Goal: Find specific page/section: Find specific page/section

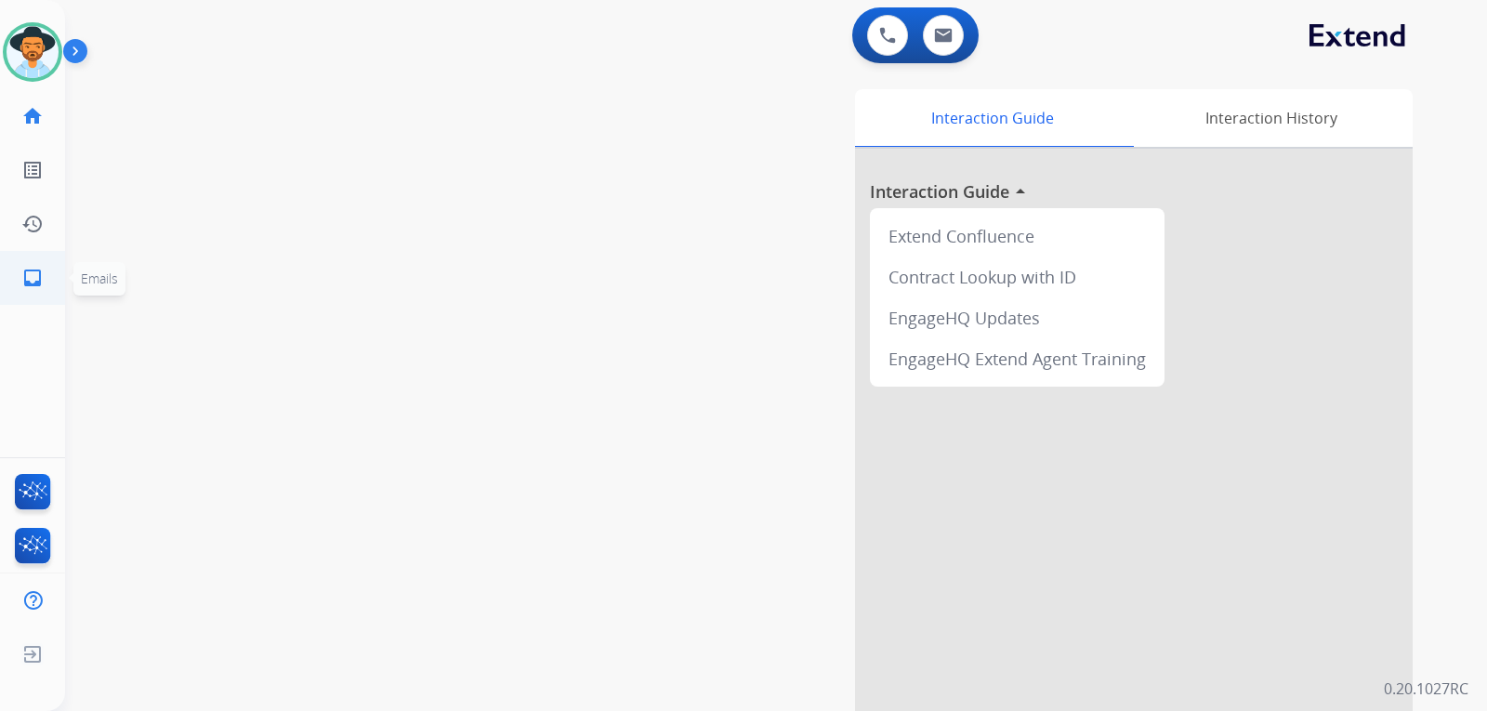
click at [31, 278] on mat-icon "inbox" at bounding box center [32, 278] width 22 height 22
select select "**********"
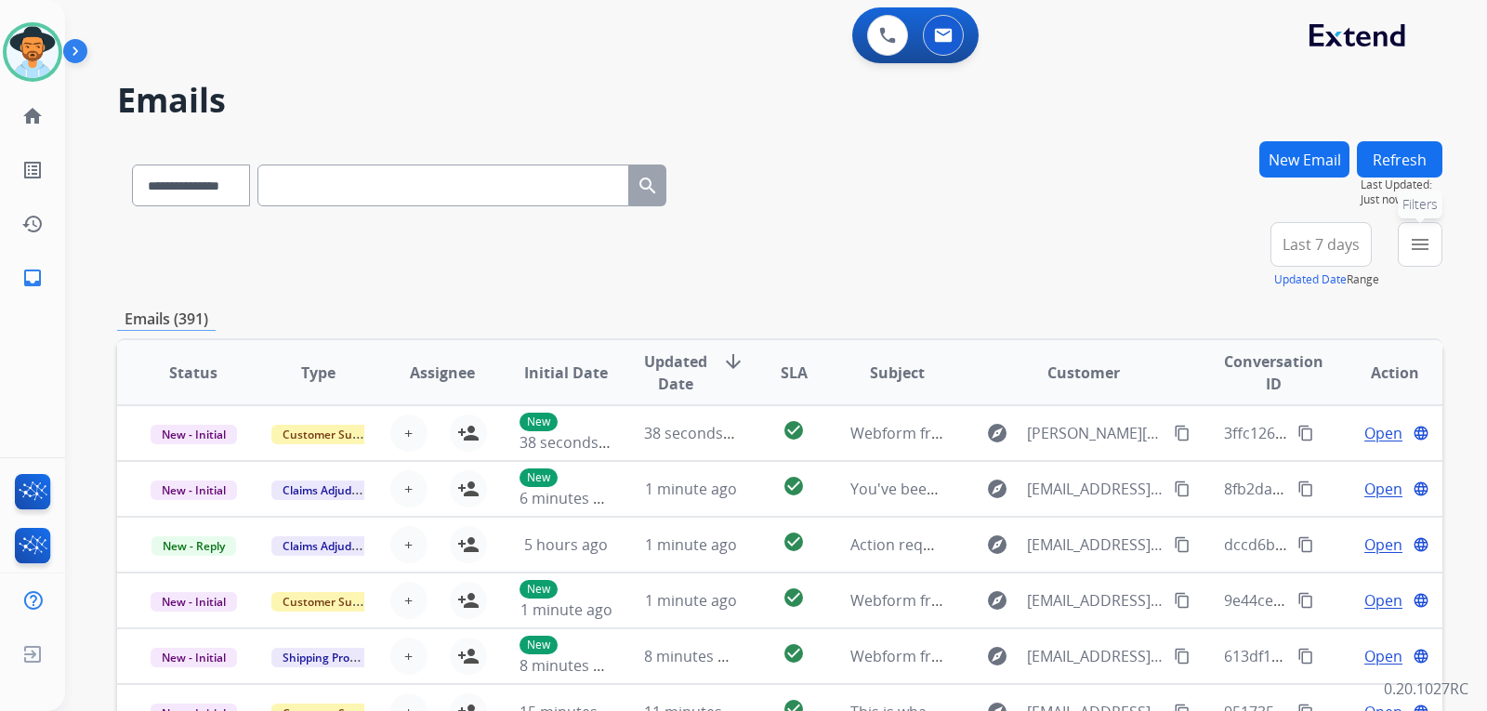
click at [1414, 255] on mat-icon "menu" at bounding box center [1420, 244] width 22 height 22
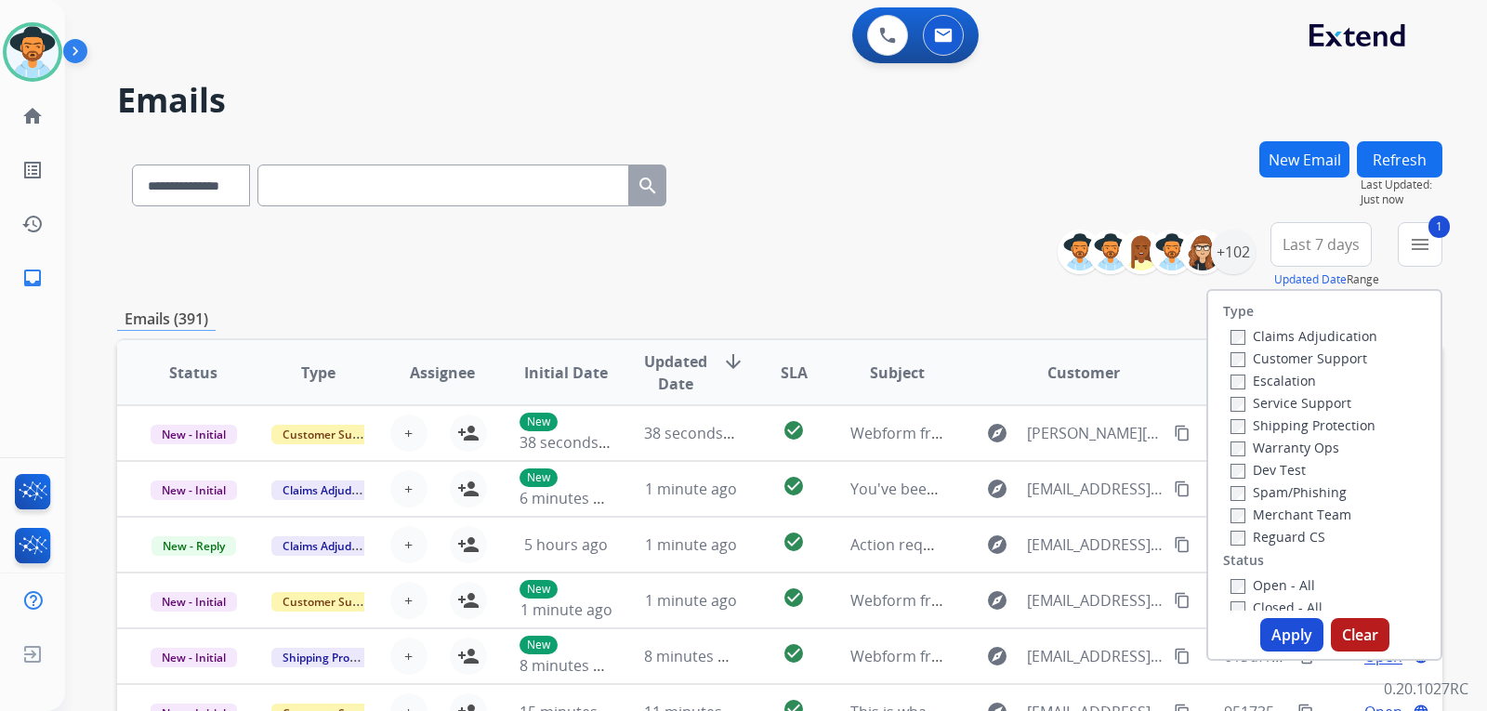
click at [1230, 418] on label "Shipping Protection" at bounding box center [1302, 425] width 145 height 18
click at [1273, 631] on button "Apply" at bounding box center [1291, 634] width 63 height 33
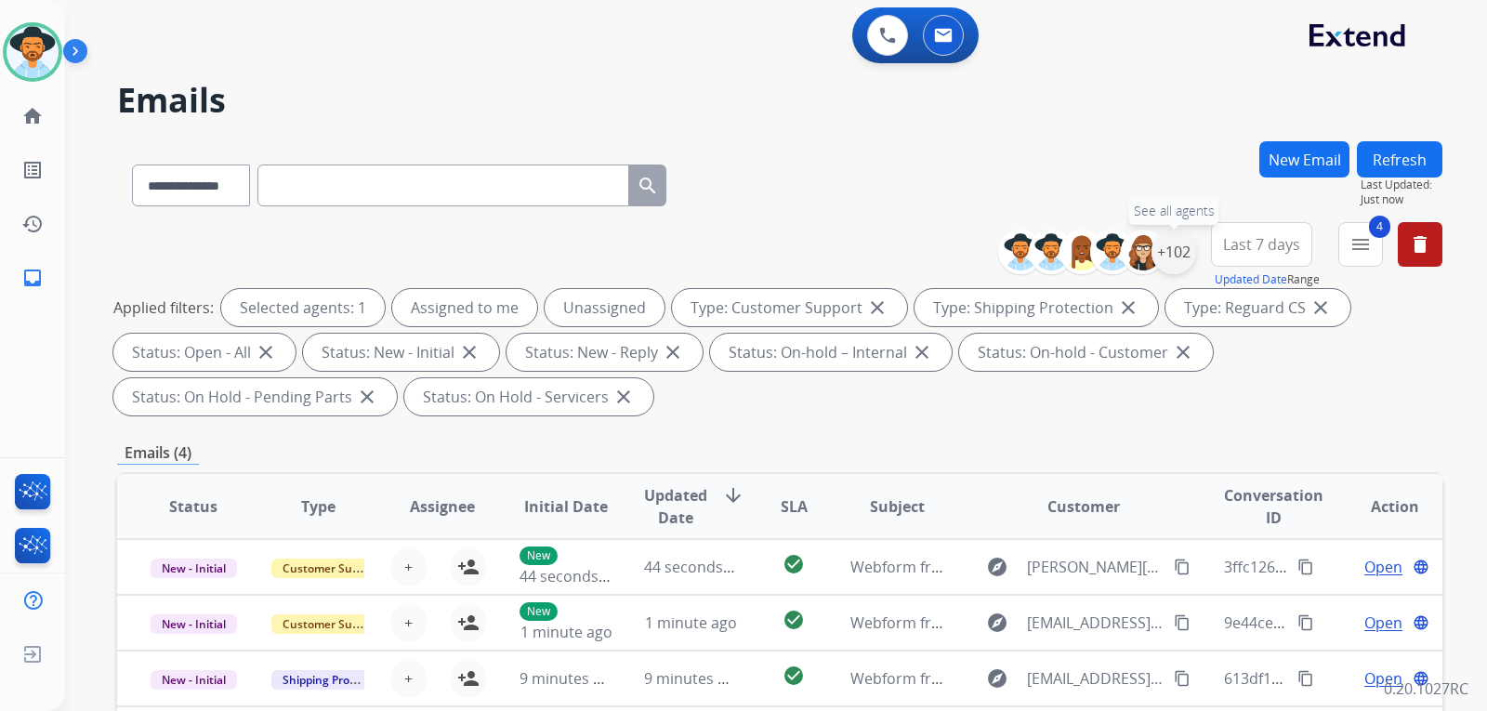
click at [1170, 253] on div "+102" at bounding box center [1173, 252] width 45 height 45
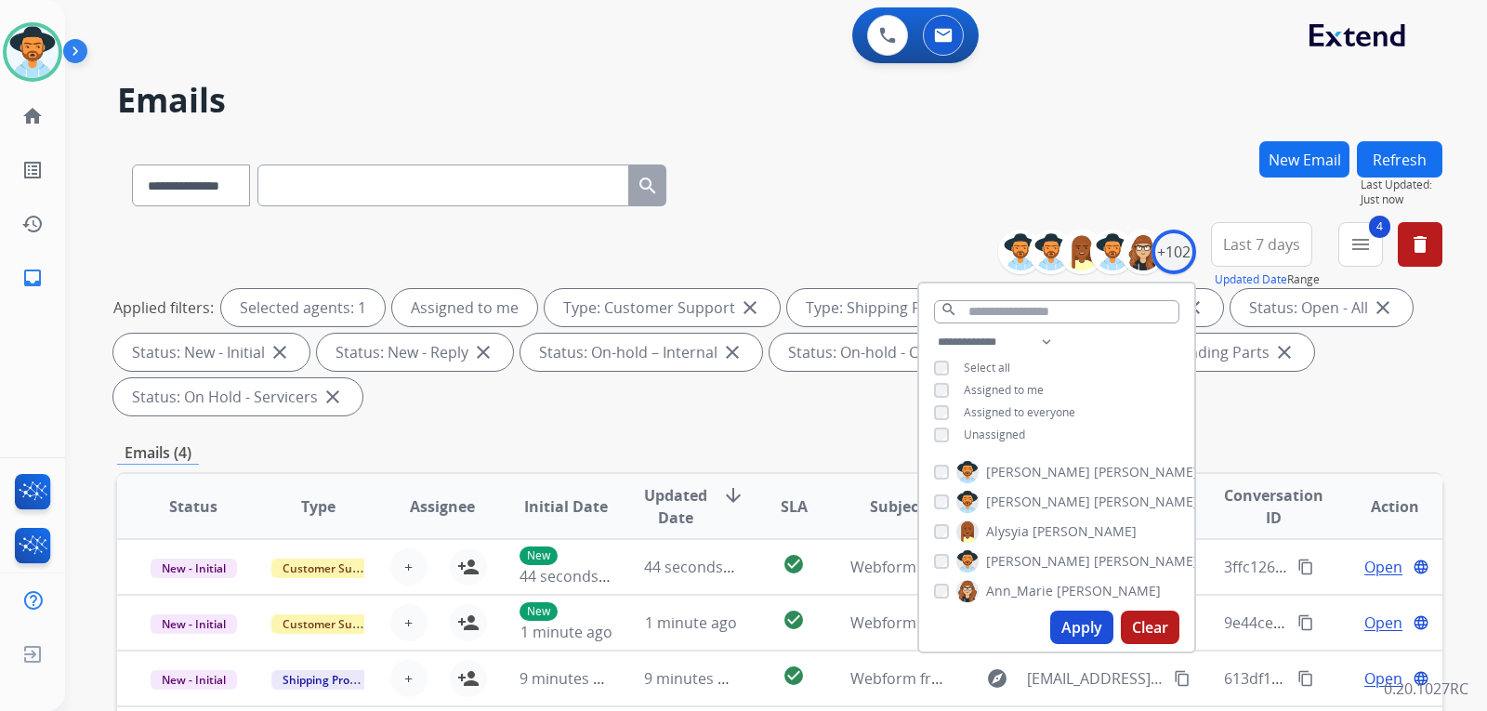
click at [1085, 639] on button "Apply" at bounding box center [1081, 626] width 63 height 33
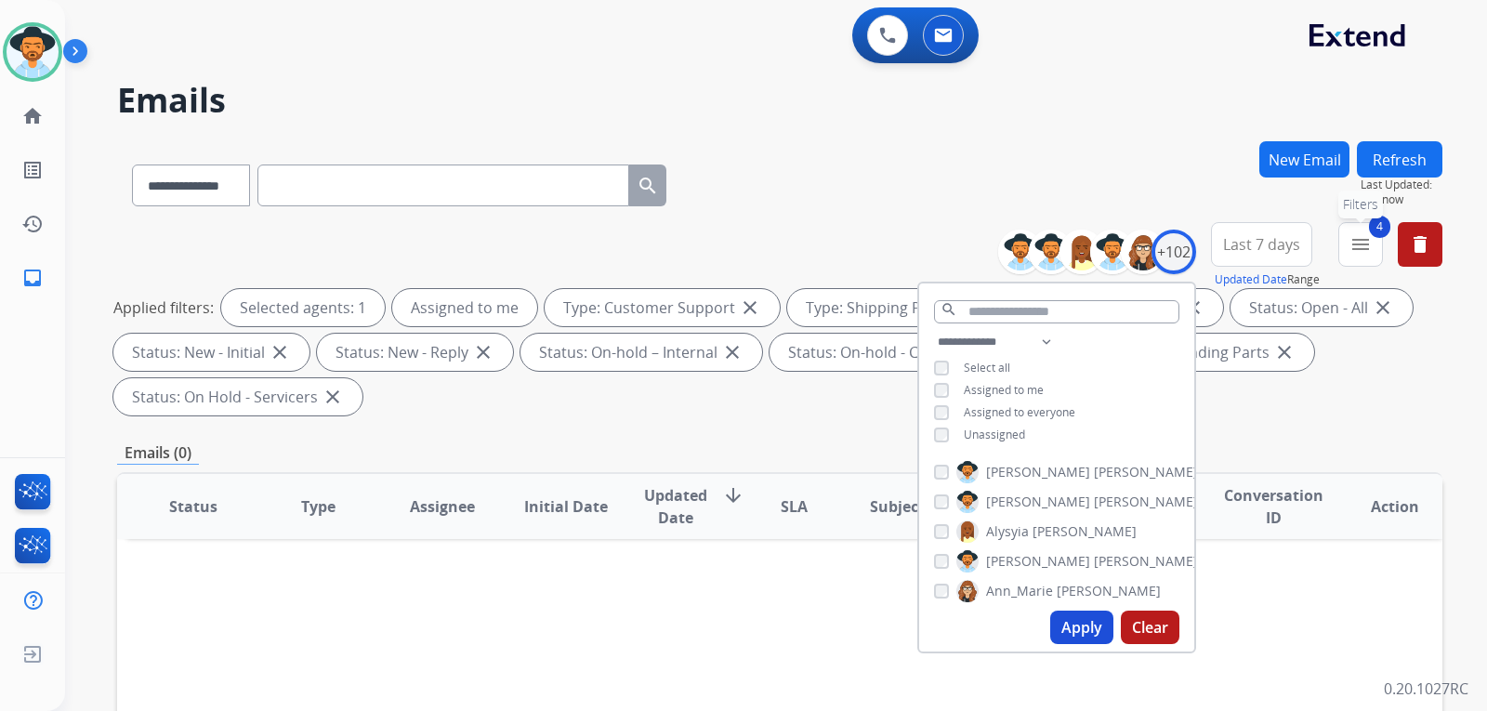
click at [1359, 243] on mat-icon "menu" at bounding box center [1360, 244] width 22 height 22
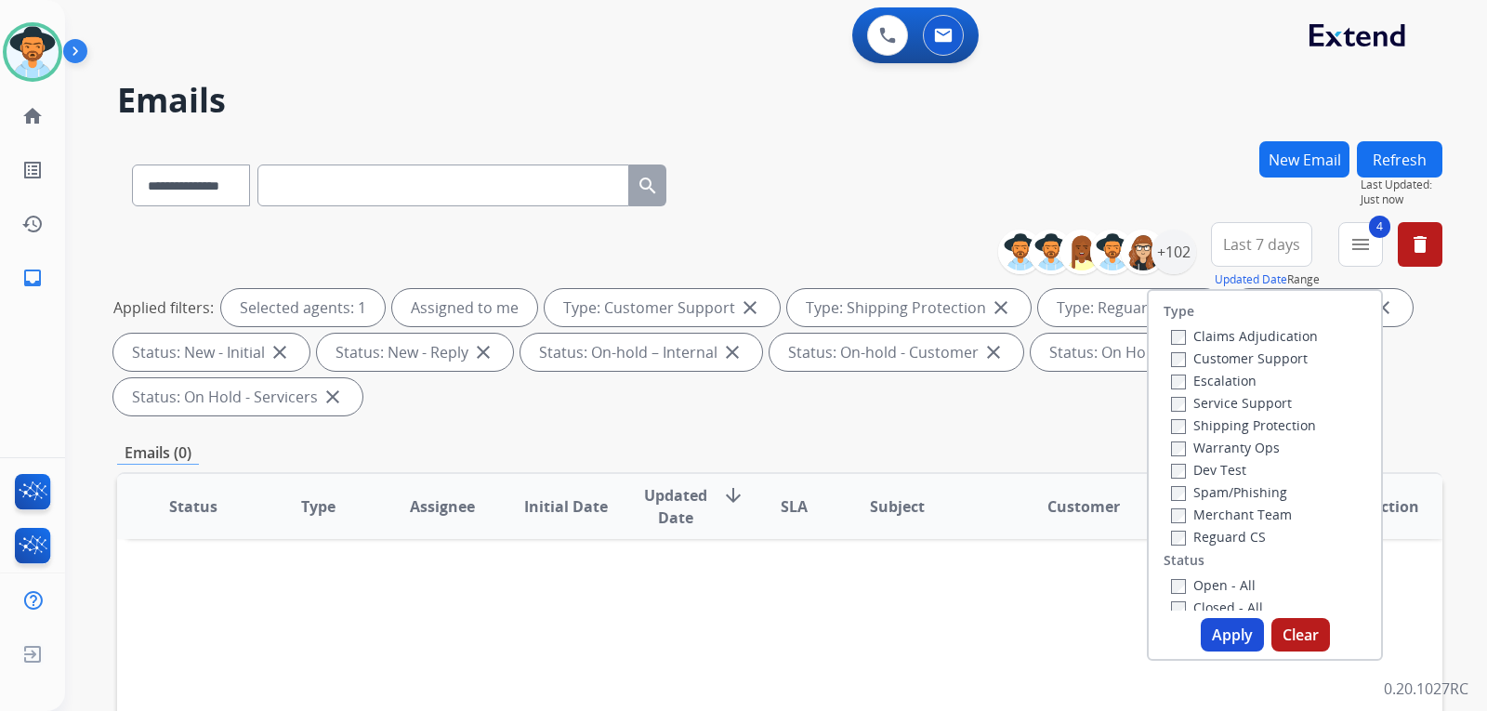
click at [1437, 419] on div "**********" at bounding box center [779, 322] width 1325 height 201
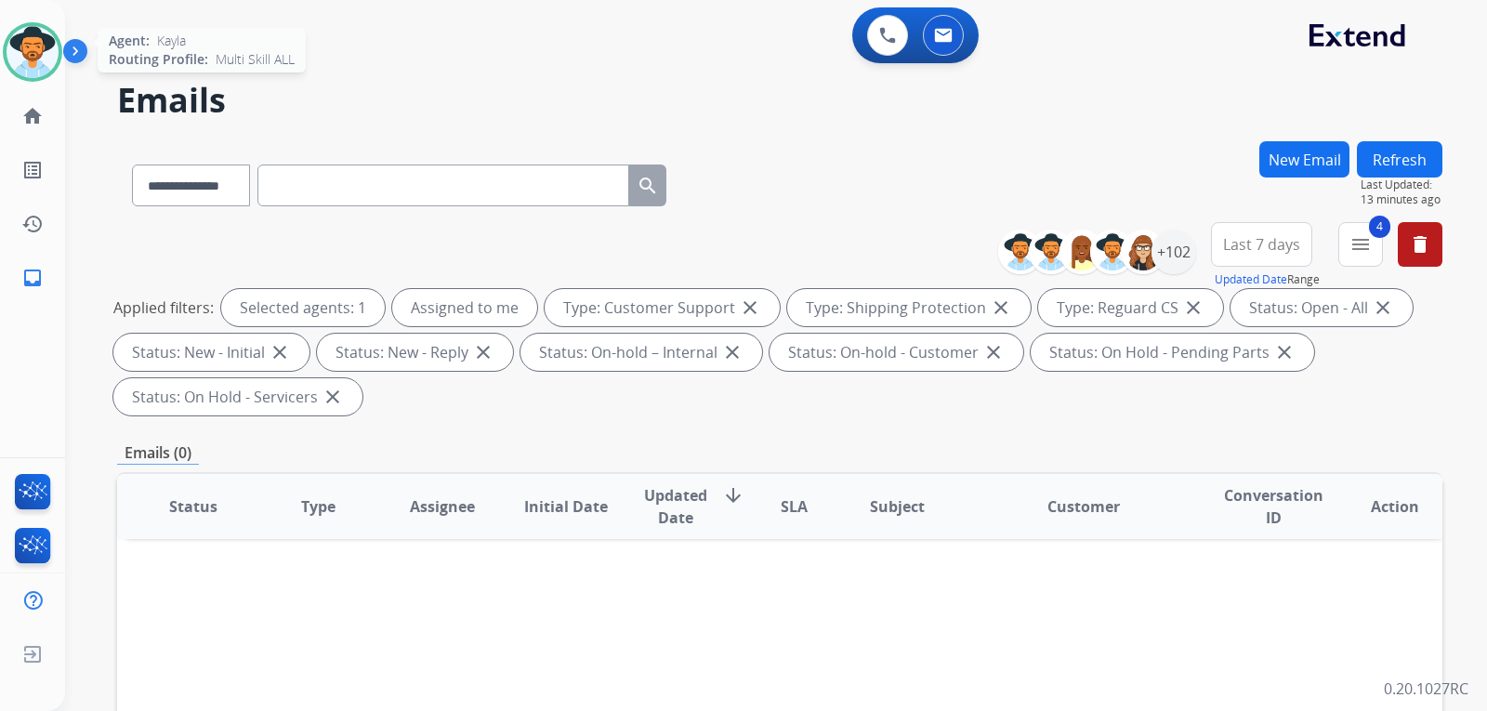
click at [33, 72] on img at bounding box center [33, 52] width 52 height 52
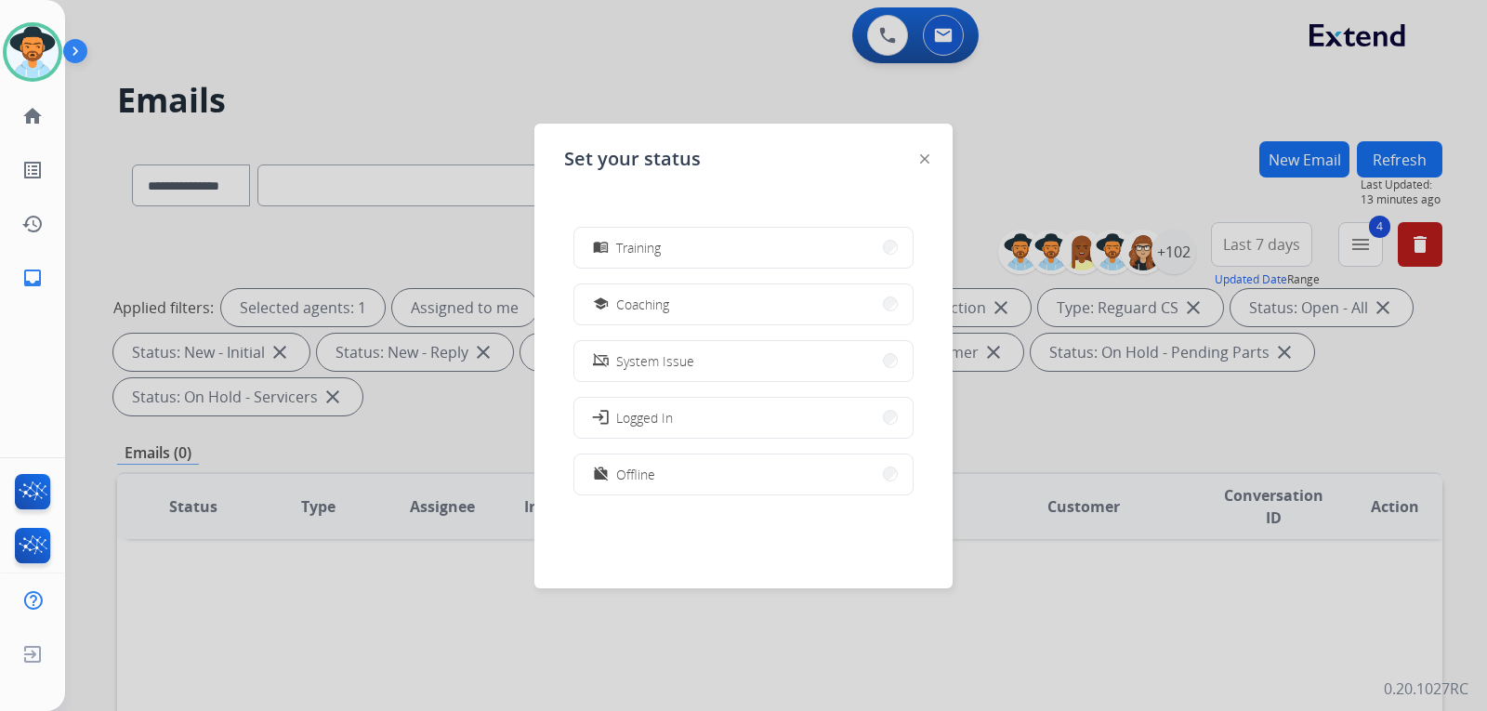
scroll to position [294, 0]
click at [634, 479] on div "work_off Offline" at bounding box center [622, 468] width 66 height 22
